Goal: Find specific page/section: Find specific page/section

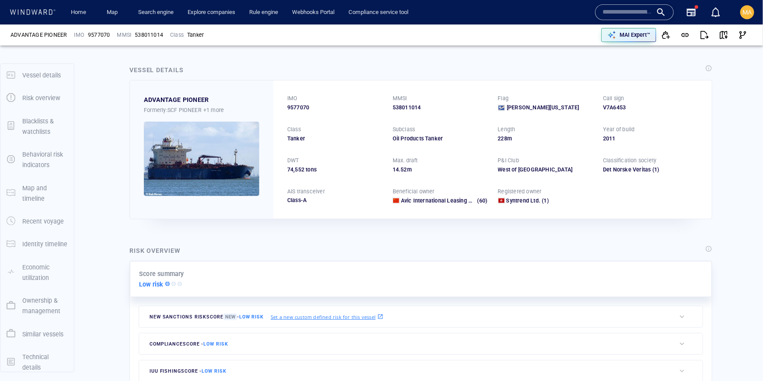
scroll to position [51, 0]
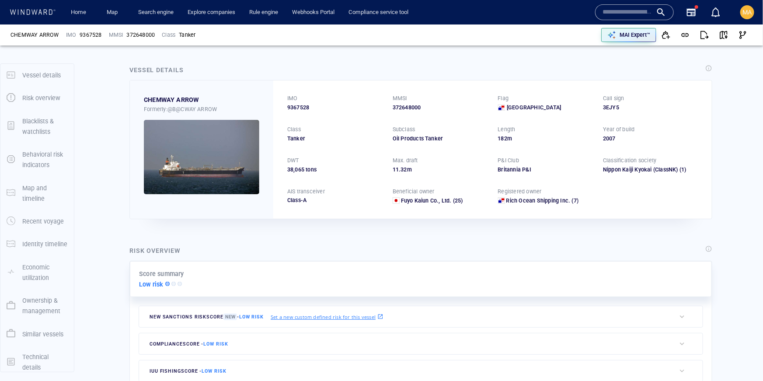
scroll to position [51, 0]
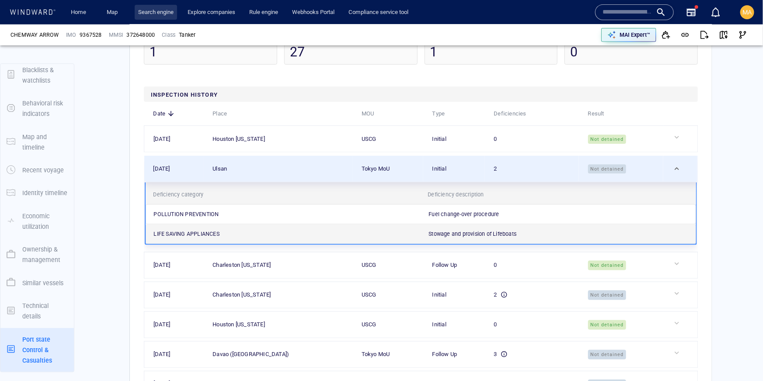
click at [153, 10] on link "Search engine" at bounding box center [156, 12] width 42 height 15
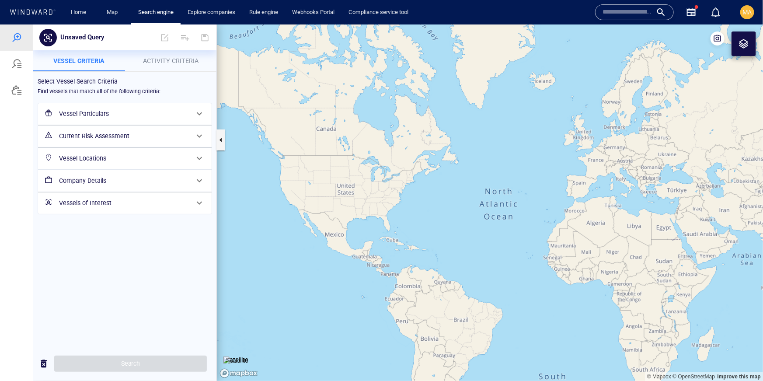
drag, startPoint x: 102, startPoint y: 117, endPoint x: 95, endPoint y: 116, distance: 6.6
click at [102, 117] on h6 "Vessel Particulars" at bounding box center [124, 113] width 130 height 11
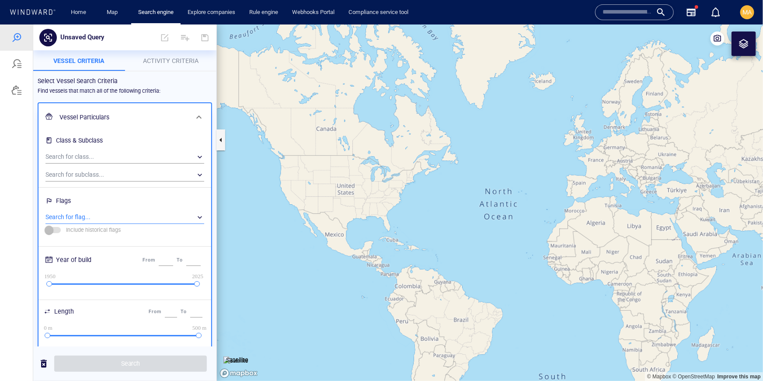
click at [117, 217] on div "​" at bounding box center [125, 216] width 159 height 13
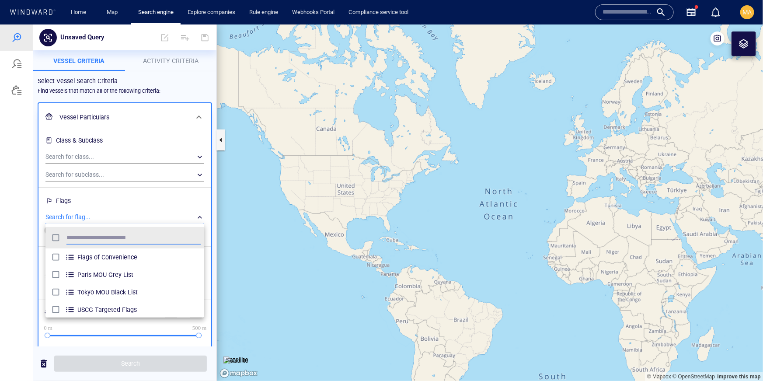
scroll to position [88, 159]
